Goal: Use online tool/utility: Utilize a website feature to perform a specific function

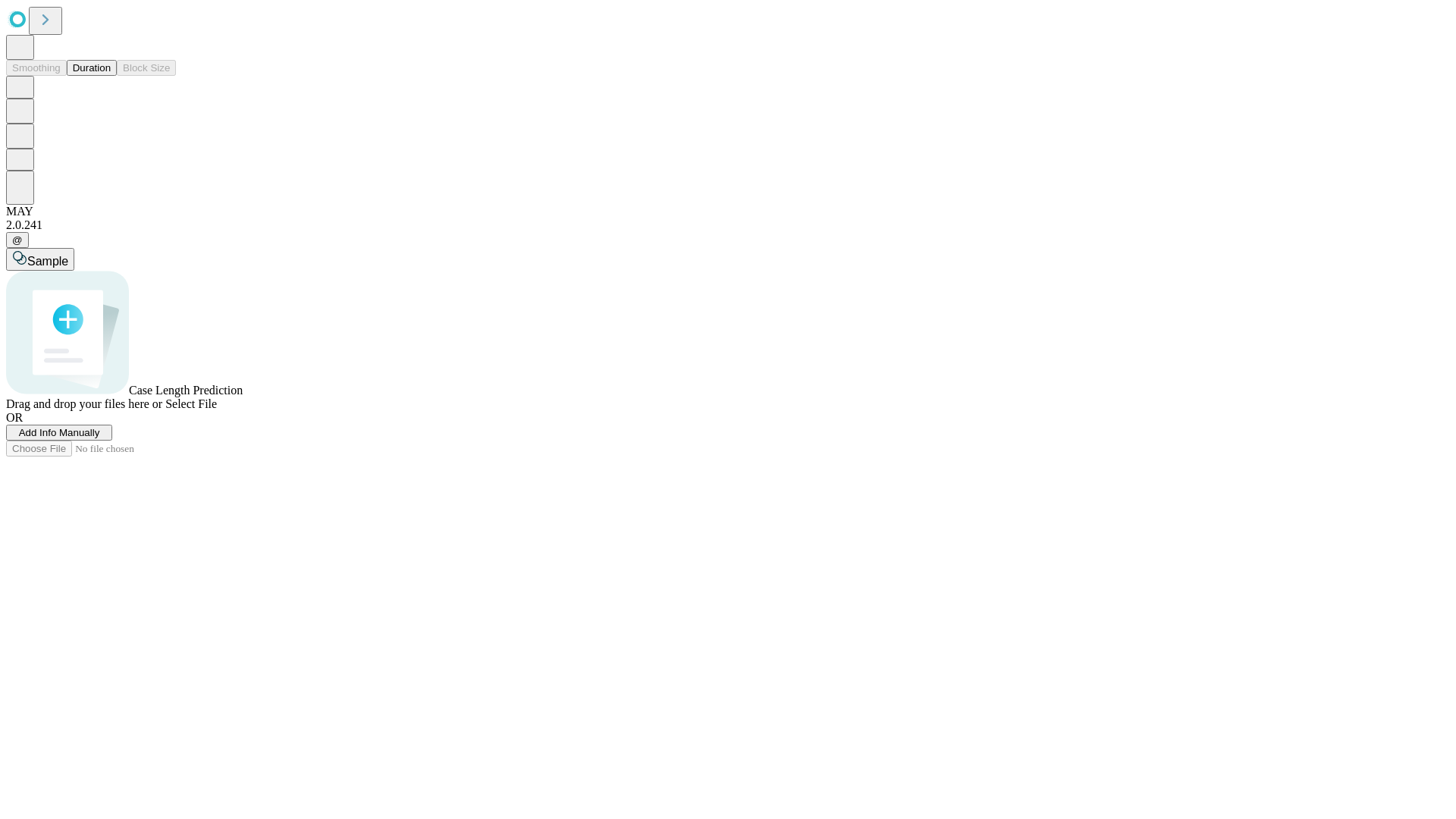
click at [111, 76] on button "Duration" at bounding box center [92, 67] width 50 height 16
click at [100, 439] on span "Add Info Manually" at bounding box center [59, 432] width 81 height 11
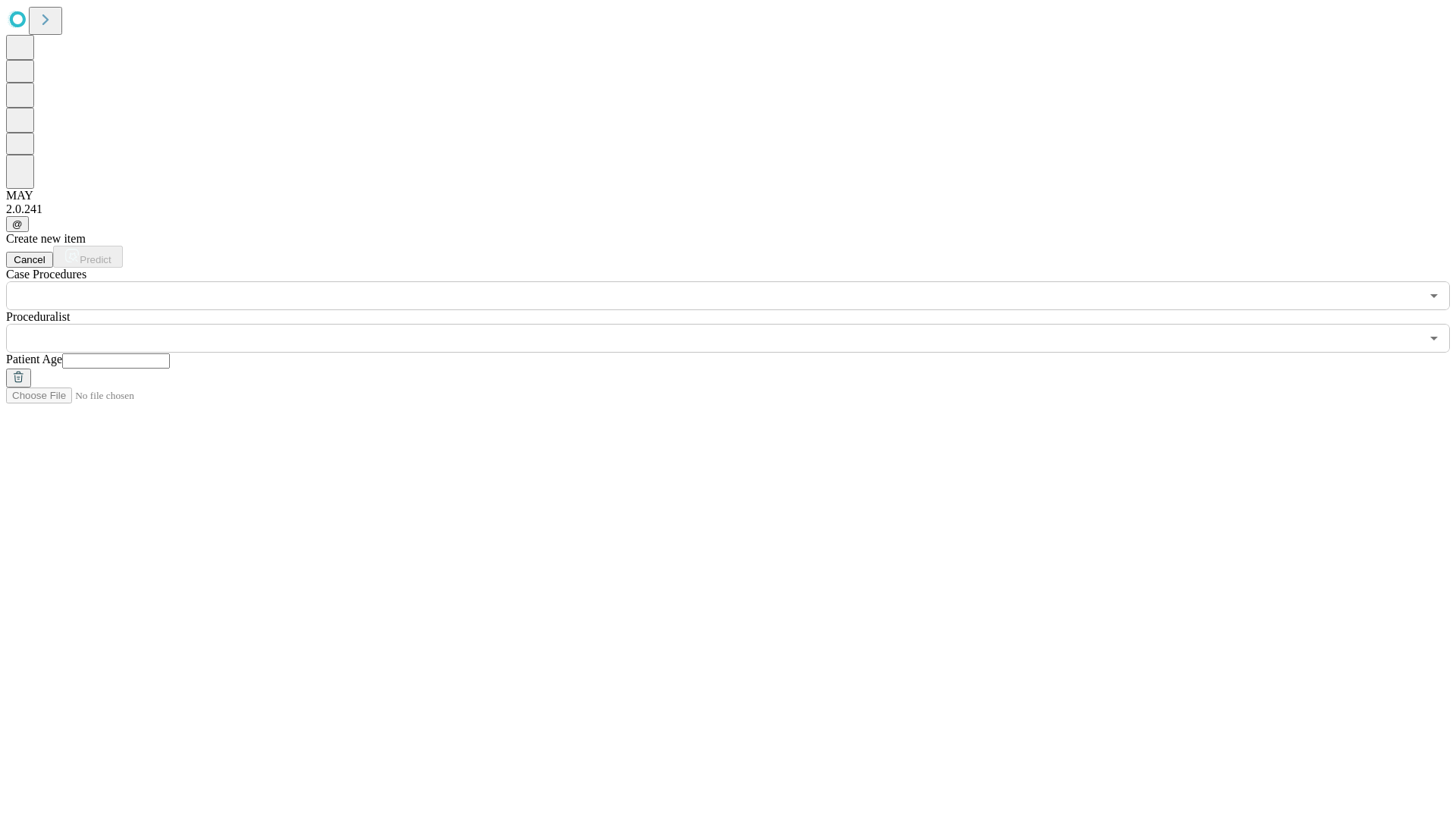
click at [170, 353] on input "text" at bounding box center [116, 361] width 108 height 15
type input "**"
click at [739, 324] on input "text" at bounding box center [713, 337] width 1414 height 29
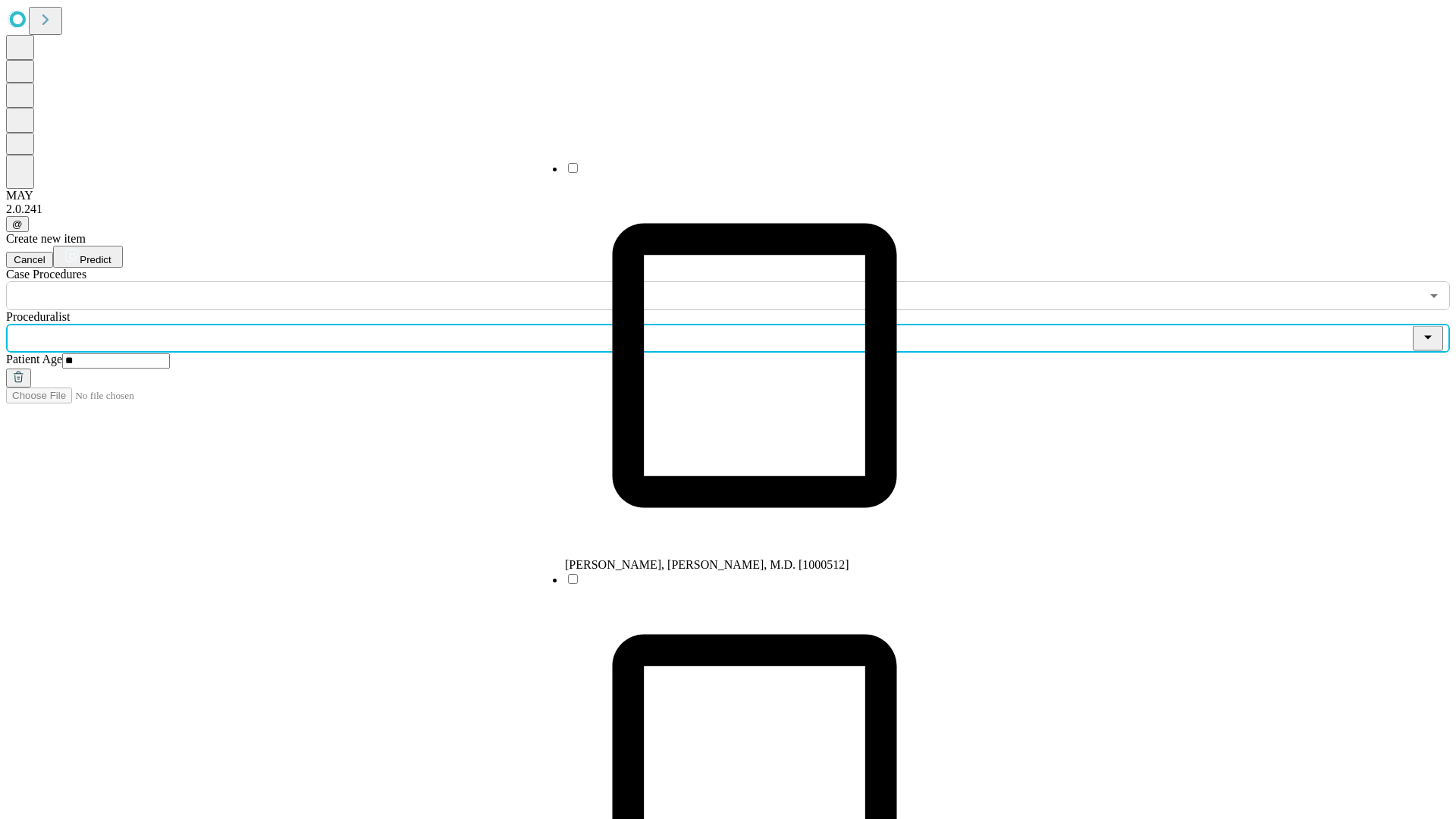
click at [739, 174] on li "[PERSON_NAME], [PERSON_NAME], M.D. [1000512]" at bounding box center [755, 366] width 379 height 411
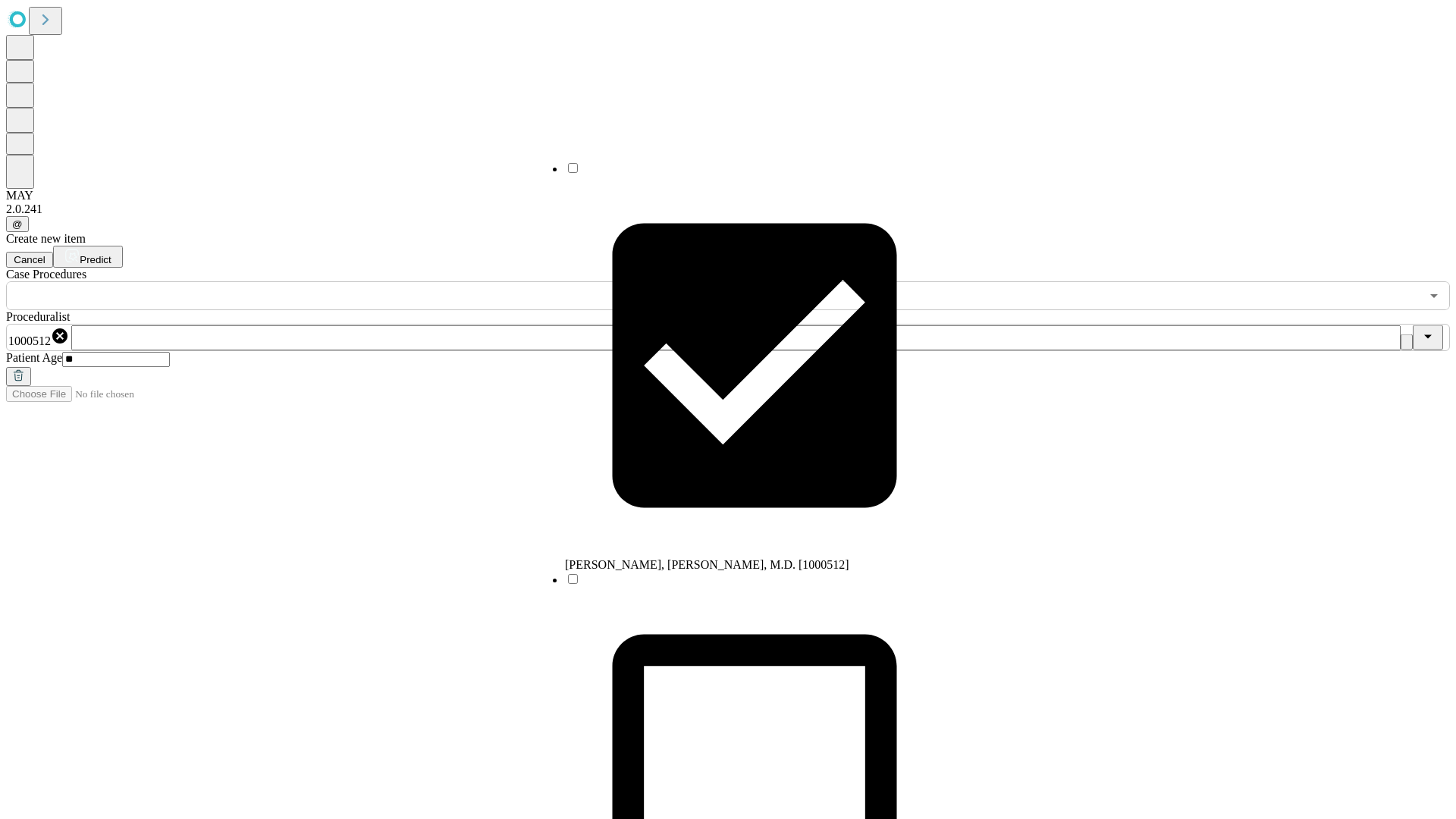
click at [319, 282] on input "text" at bounding box center [713, 296] width 1414 height 29
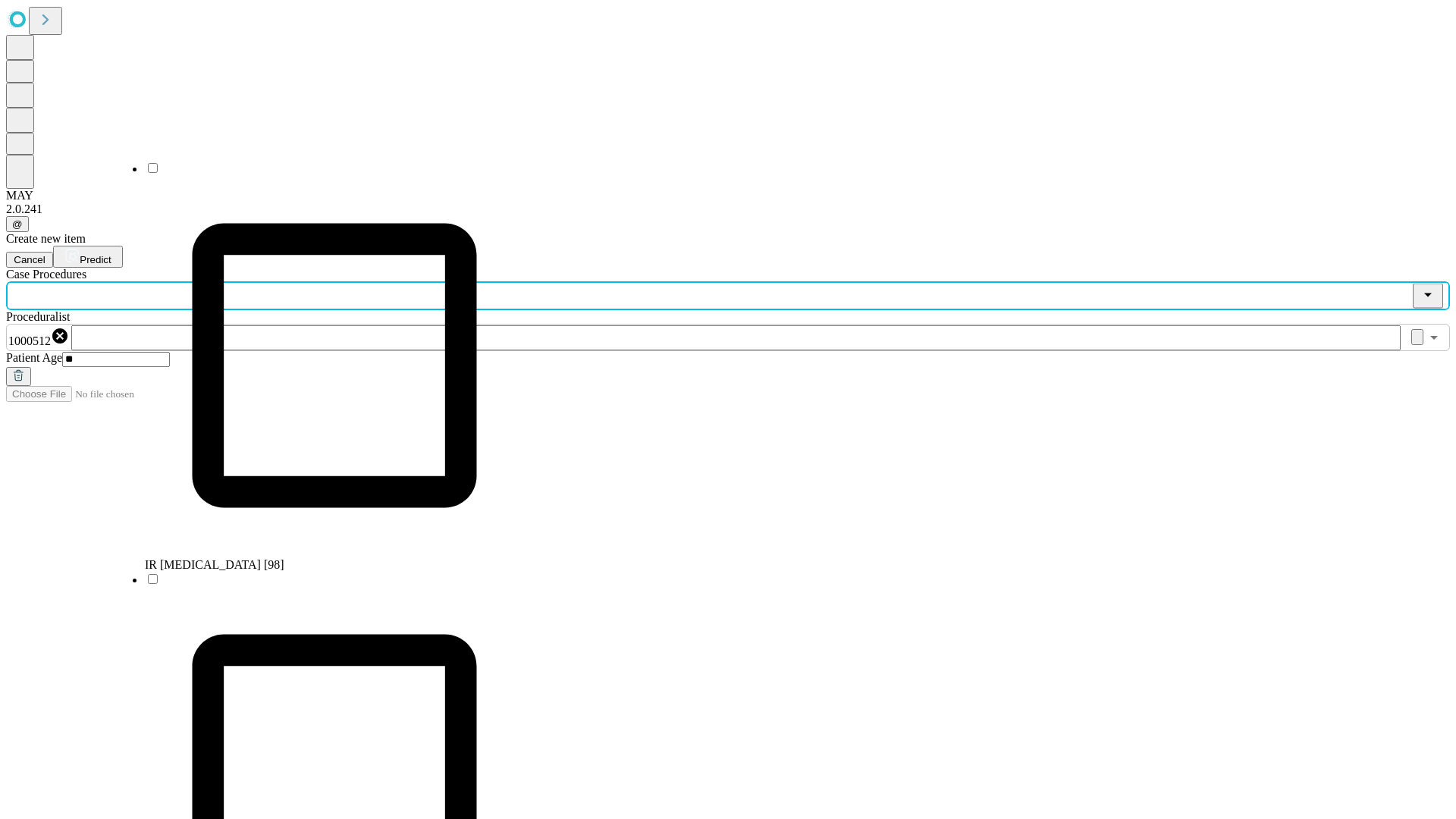
click at [319, 174] on li "IR [MEDICAL_DATA] [98]" at bounding box center [335, 366] width 379 height 411
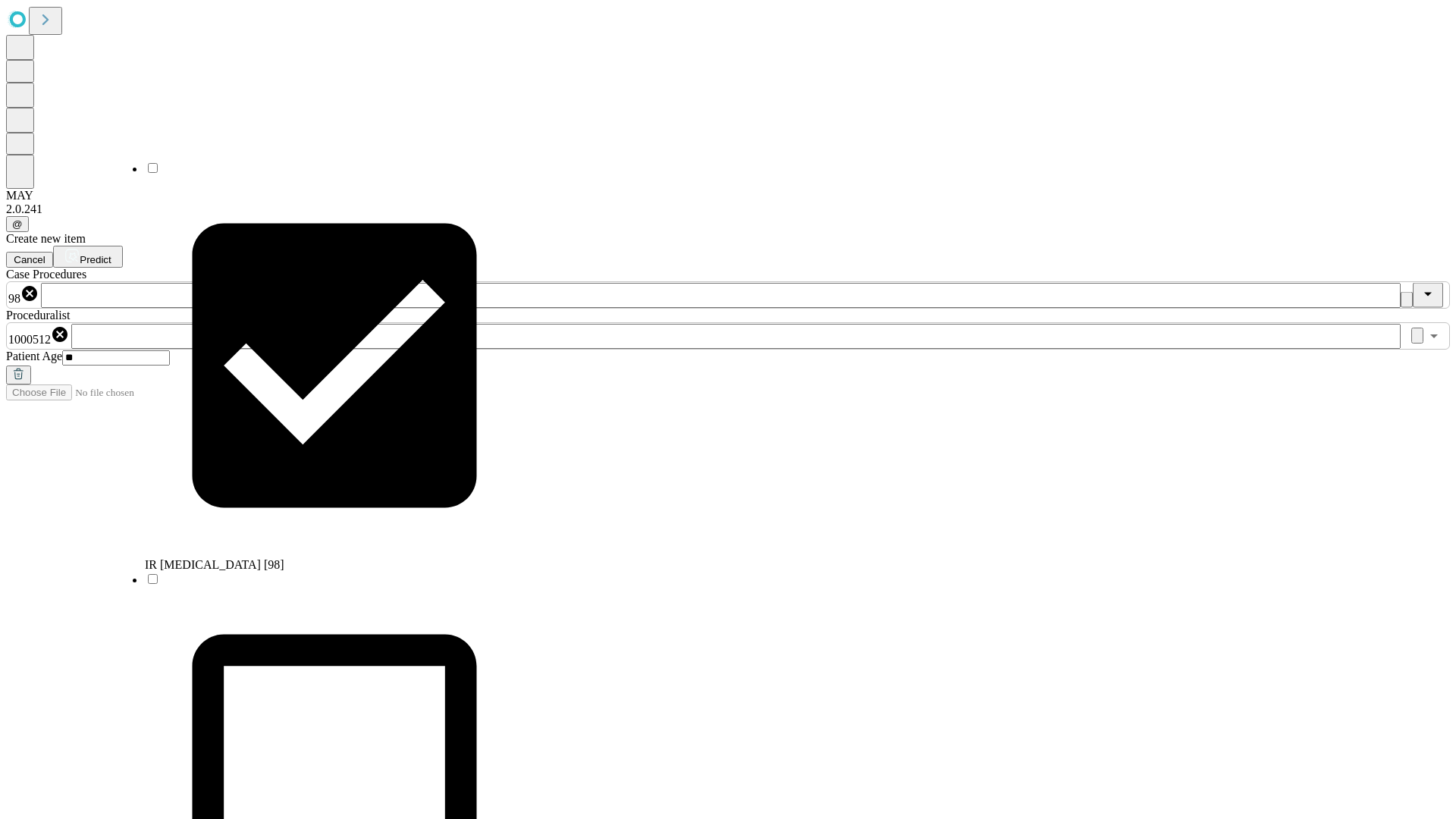
click at [111, 254] on span "Predict" at bounding box center [95, 259] width 31 height 11
